Goal: Navigation & Orientation: Find specific page/section

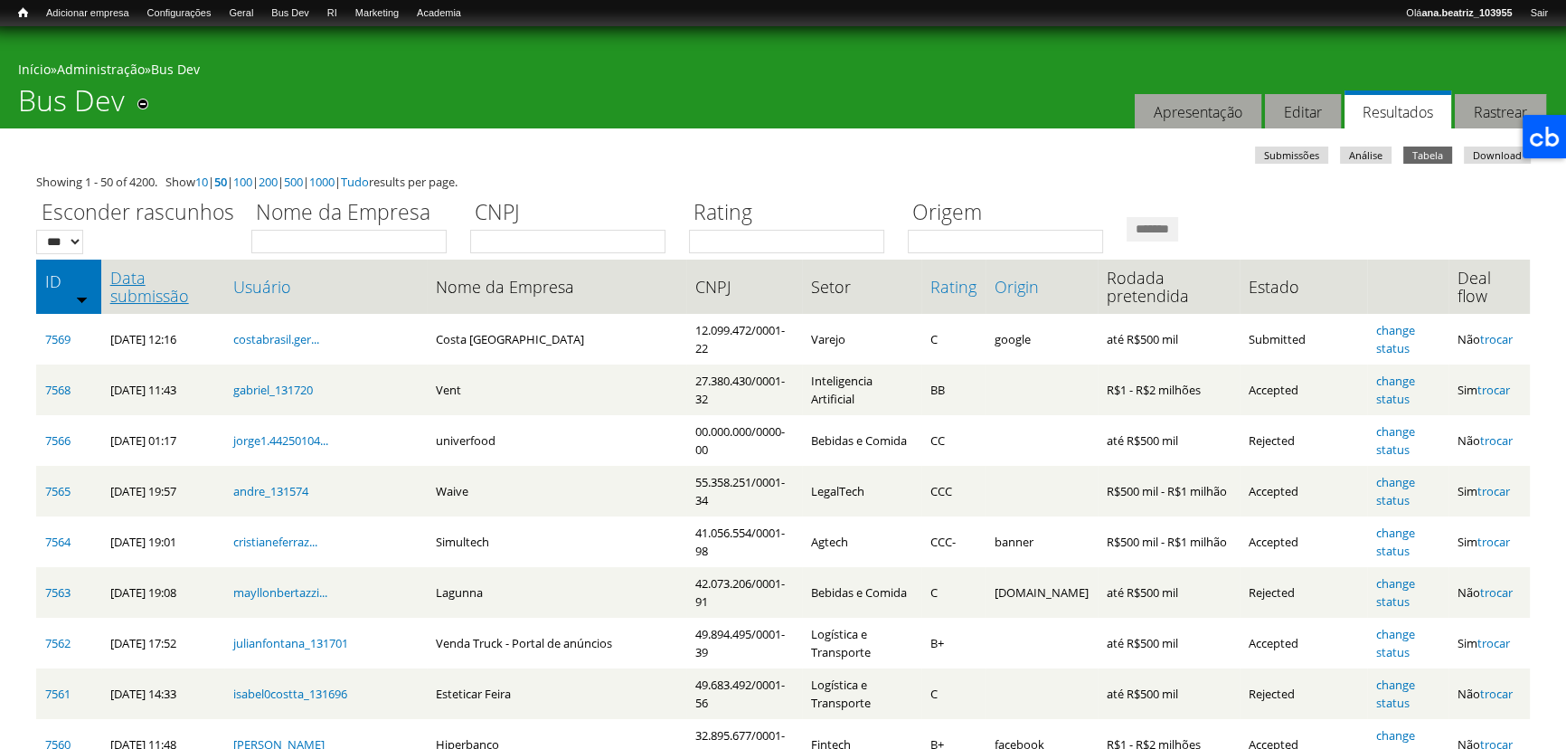
click at [118, 281] on link "Data submissão" at bounding box center [162, 287] width 105 height 36
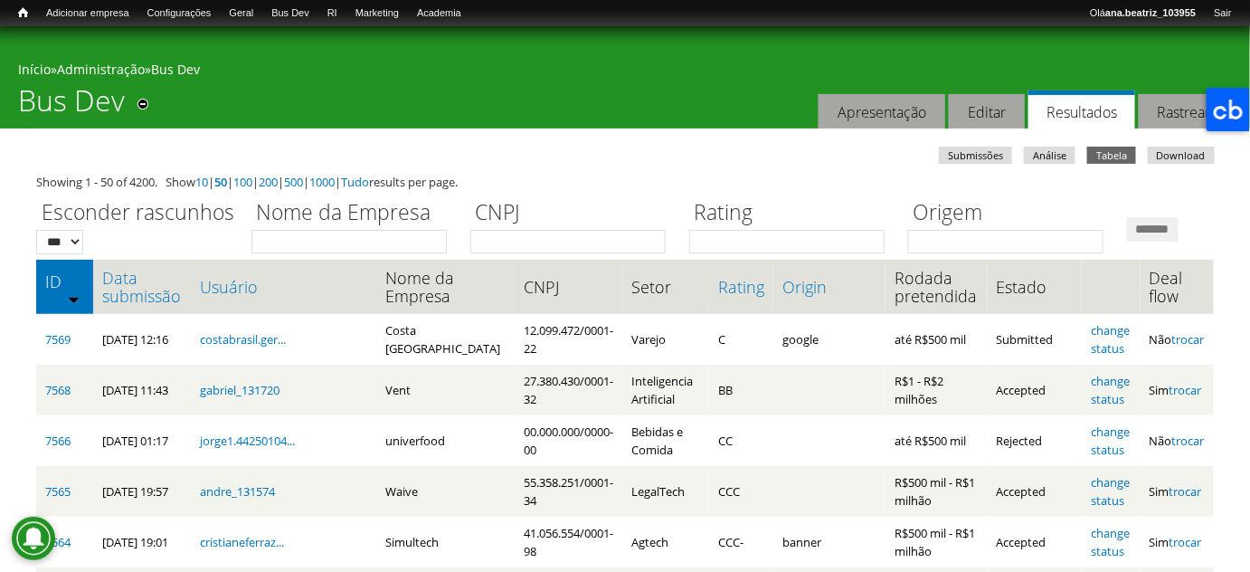
click at [87, 314] on th "ID" at bounding box center [64, 287] width 57 height 54
click at [106, 305] on link "Data submissão" at bounding box center [142, 287] width 80 height 36
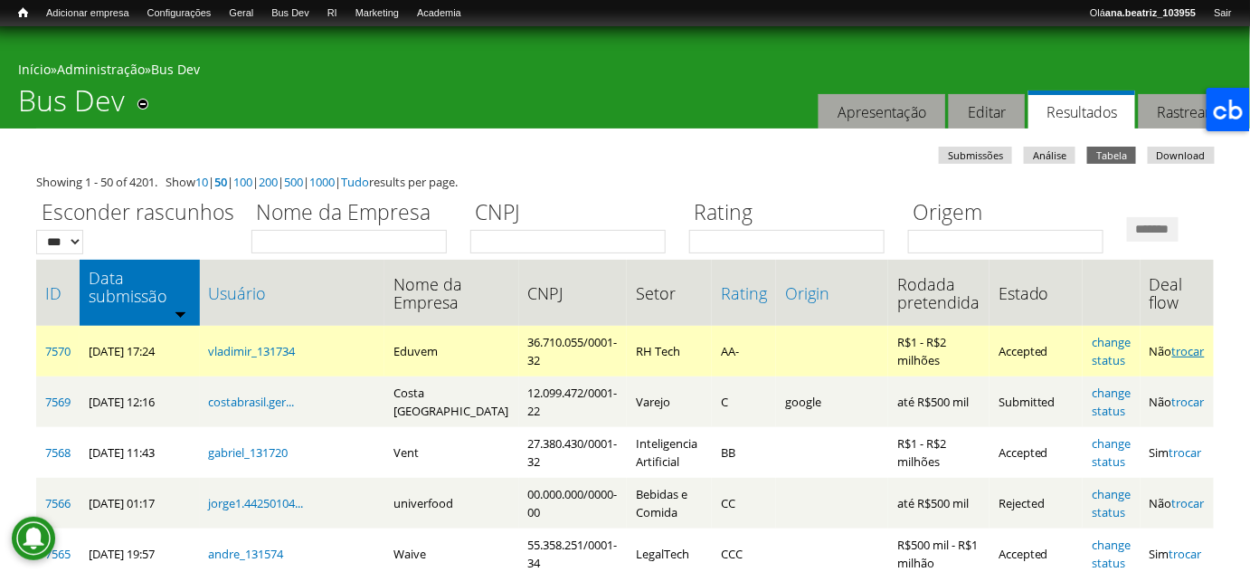
click at [1178, 359] on link "trocar" at bounding box center [1188, 351] width 33 height 16
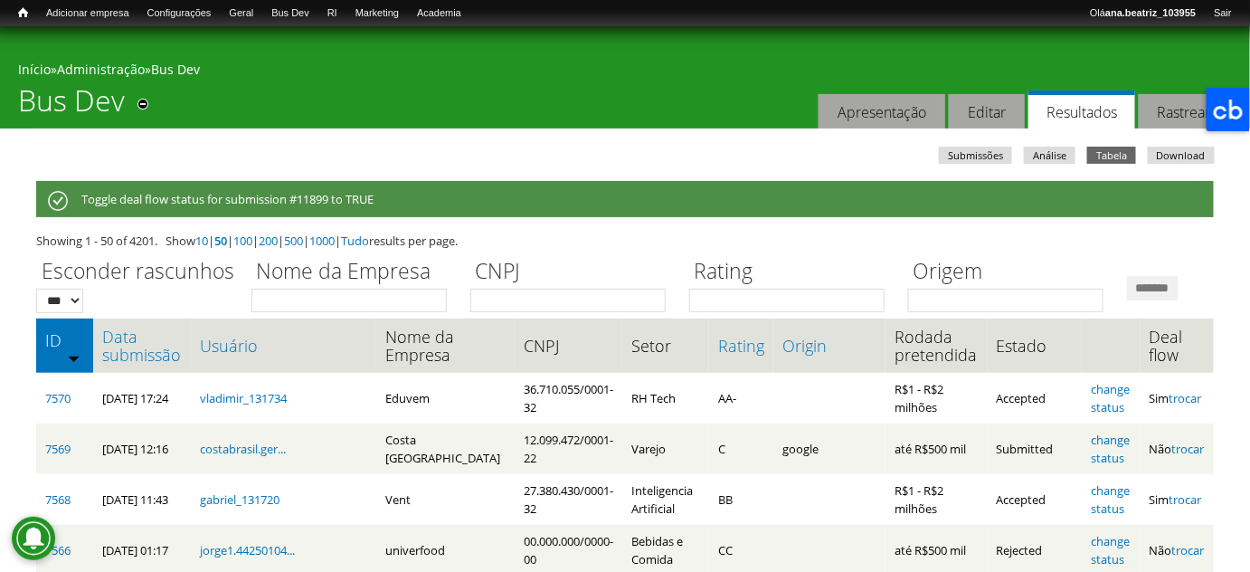
click at [128, 373] on th "Data submissão" at bounding box center [142, 345] width 98 height 54
drag, startPoint x: 137, startPoint y: 412, endPoint x: 153, endPoint y: 394, distance: 24.3
click at [137, 364] on link "Data submissão" at bounding box center [142, 345] width 80 height 36
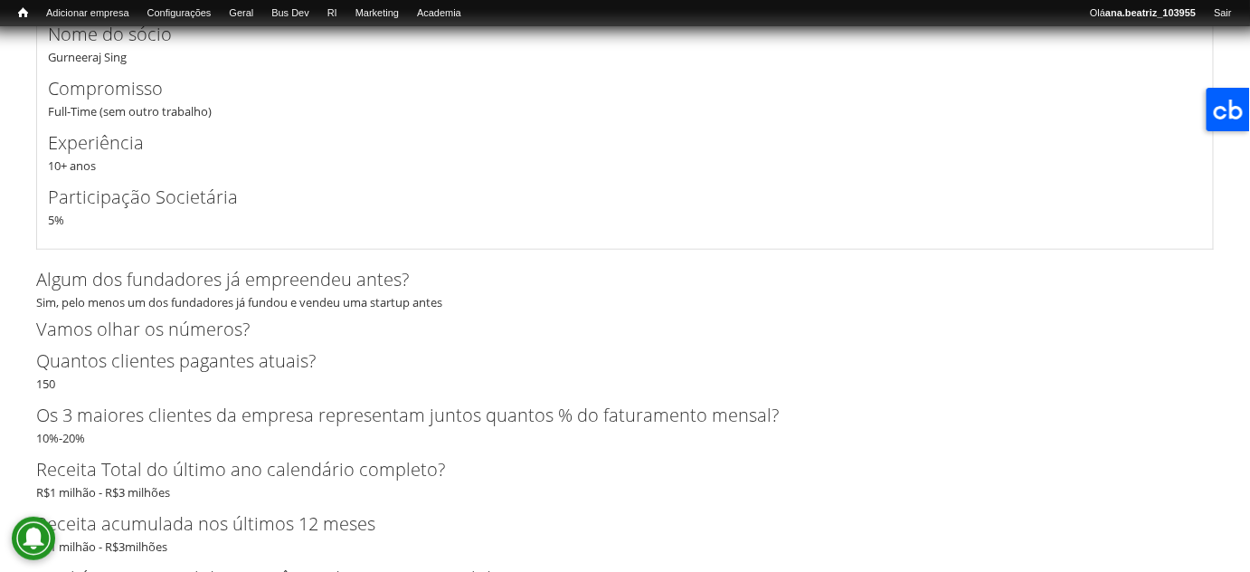
scroll to position [4932, 0]
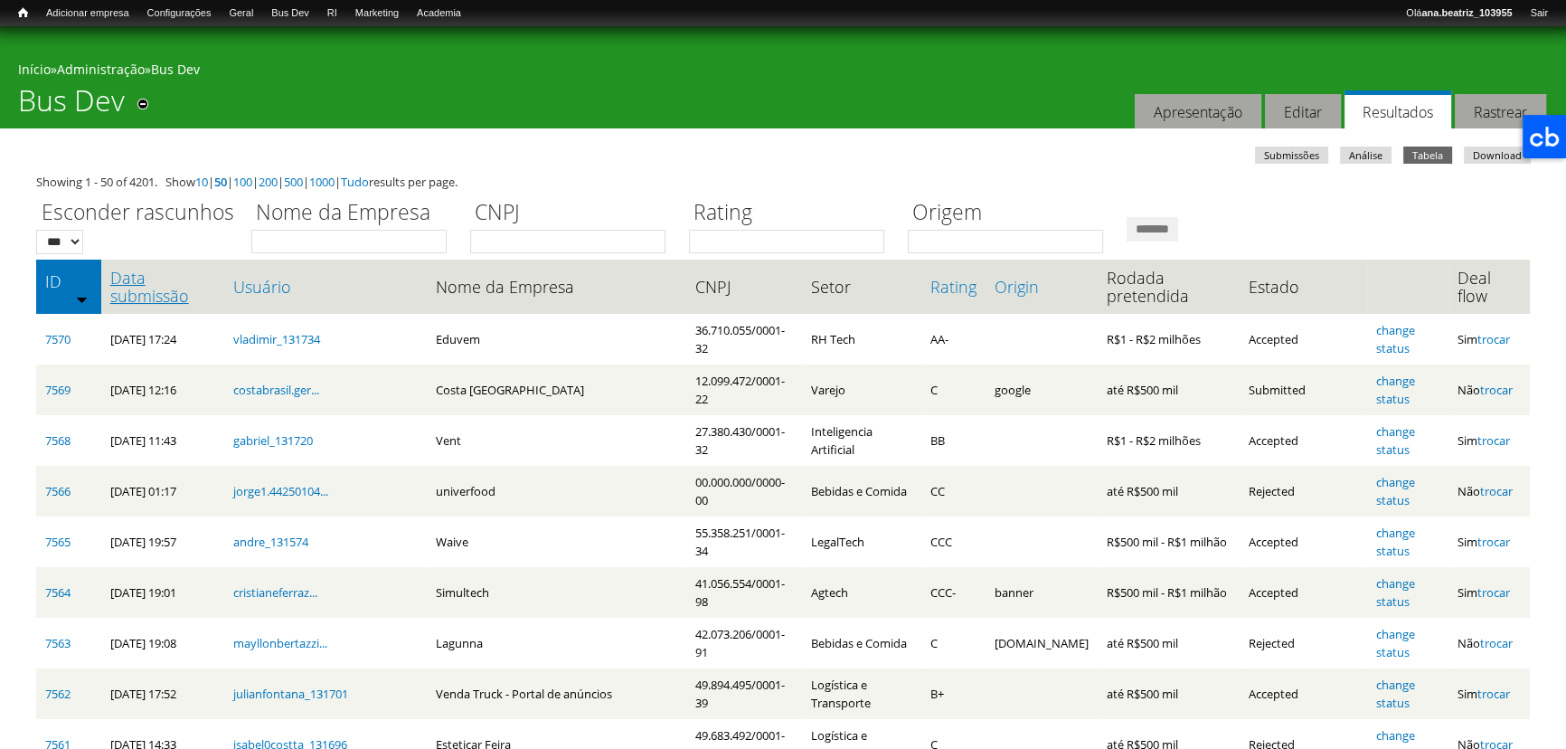
click at [129, 290] on link "Data submissão" at bounding box center [162, 287] width 105 height 36
click at [143, 288] on link "Data submissão" at bounding box center [162, 287] width 105 height 36
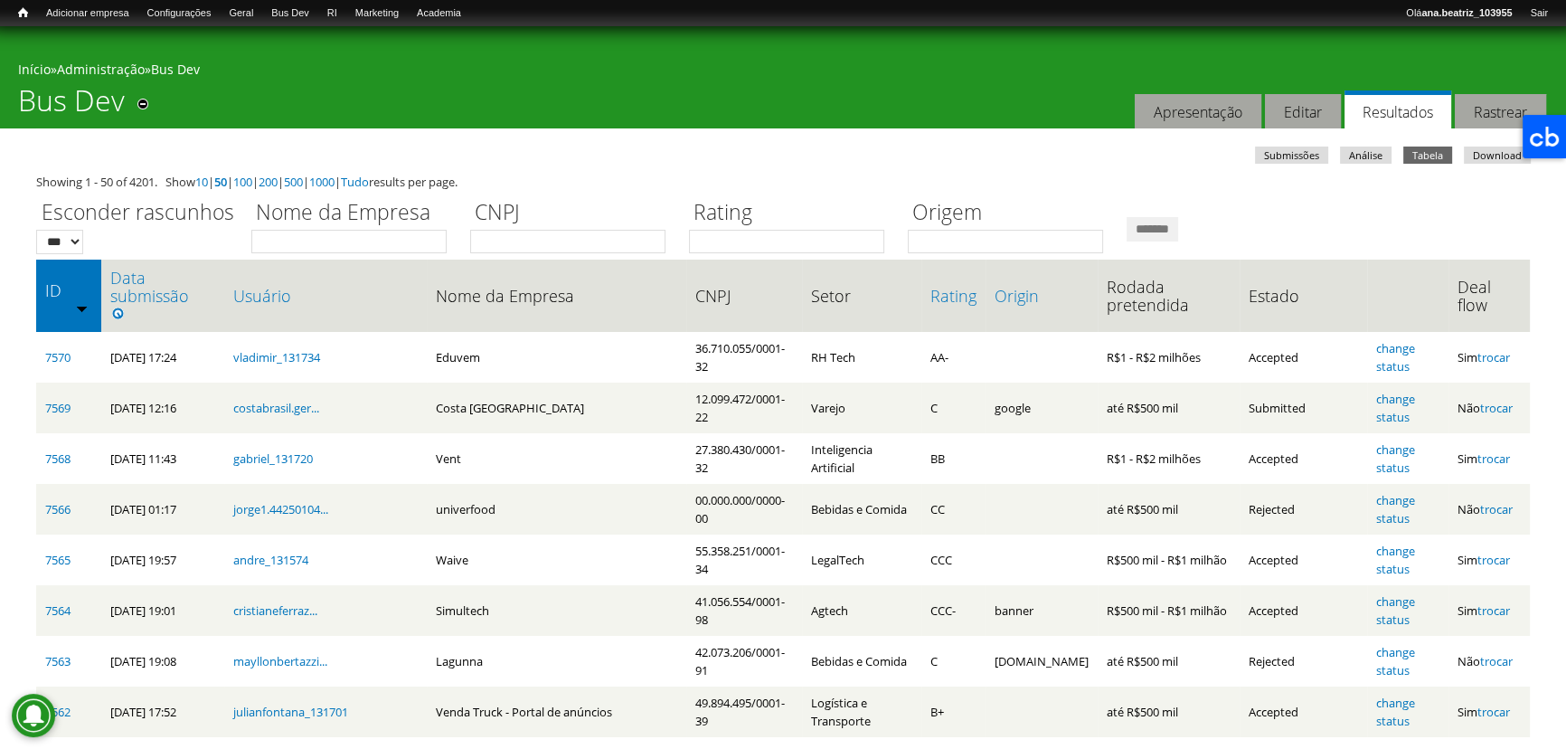
click at [666, 94] on div "Você está aqui Início » Administração » Bus Dev Bus Dev Remover dos atalhos Aba…" at bounding box center [783, 77] width 1566 height 102
